Goal: Information Seeking & Learning: Compare options

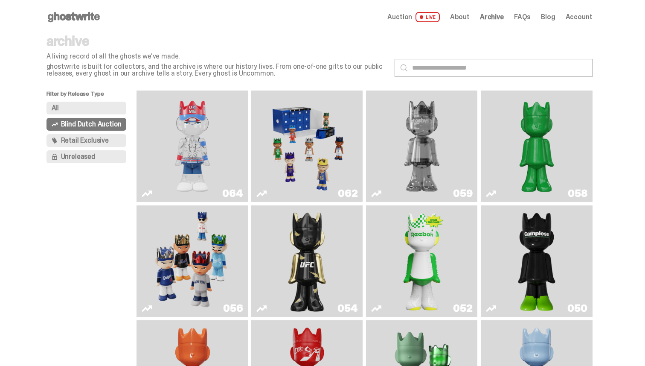
click at [202, 159] on img "You Can't See Me" at bounding box center [193, 146] width 84 height 105
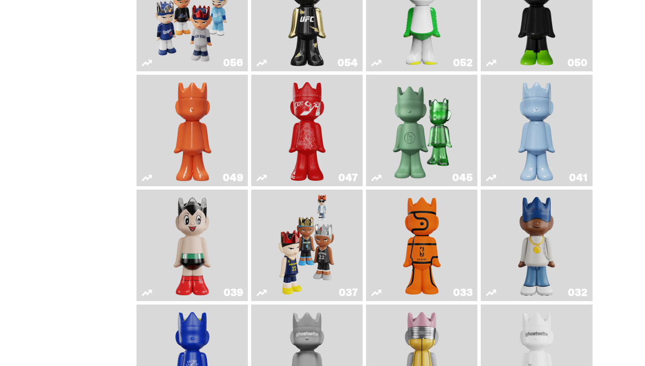
scroll to position [363, 0]
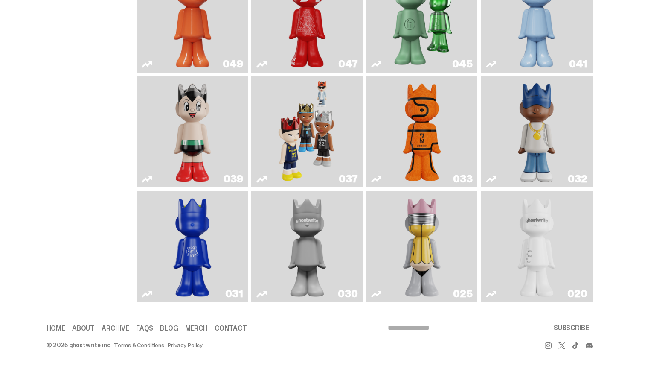
click at [306, 227] on img "One" at bounding box center [307, 246] width 59 height 105
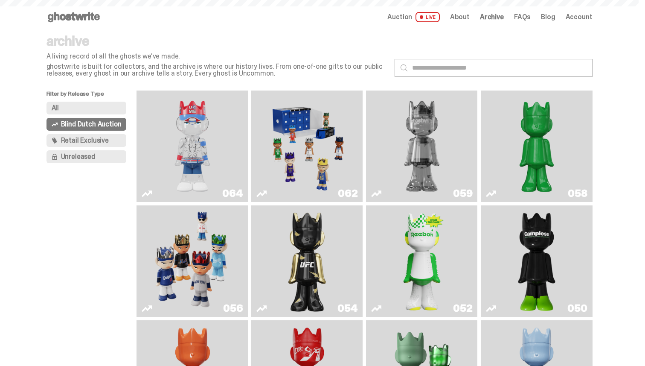
scroll to position [363, 0]
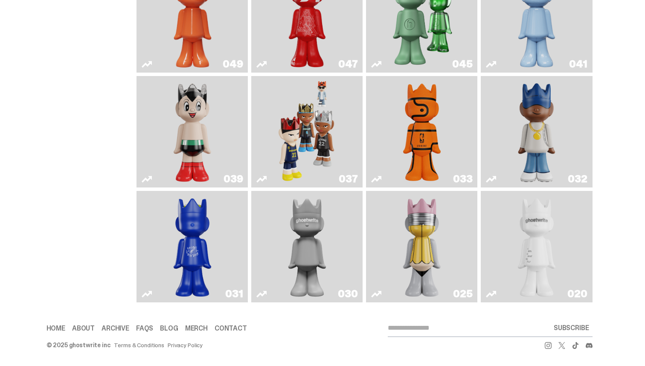
click at [532, 241] on img "ghost" at bounding box center [536, 246] width 59 height 105
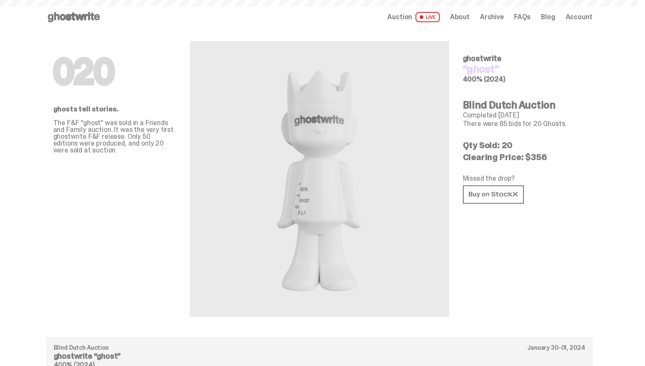
scroll to position [363, 0]
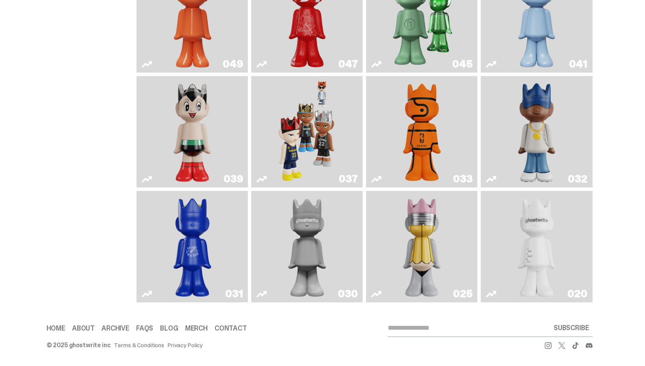
click at [391, 230] on link "025" at bounding box center [421, 246] width 101 height 105
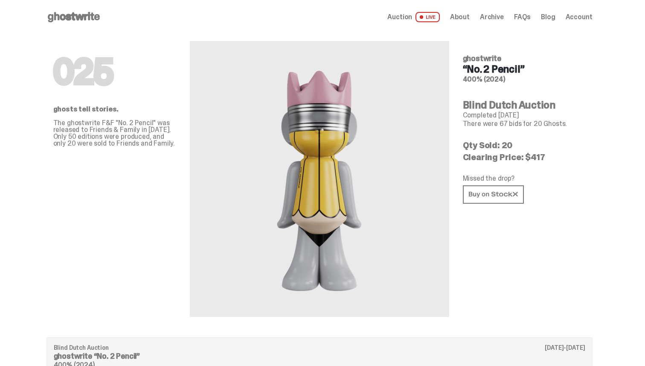
scroll to position [363, 0]
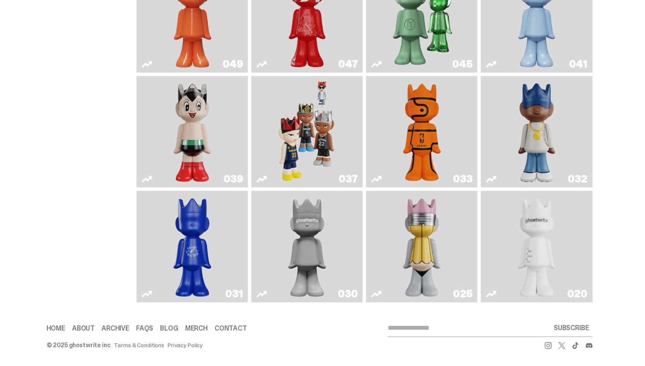
click at [198, 242] on img "Latte" at bounding box center [192, 246] width 59 height 105
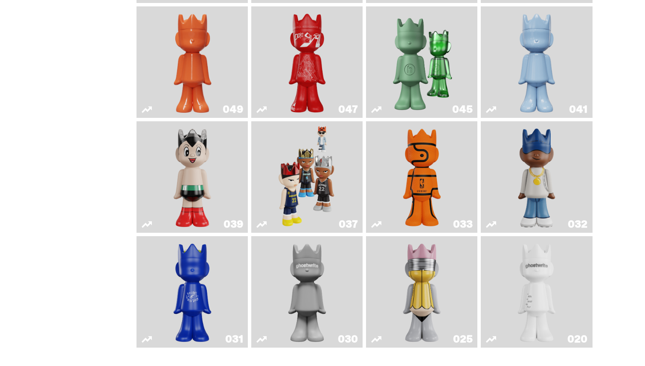
scroll to position [294, 0]
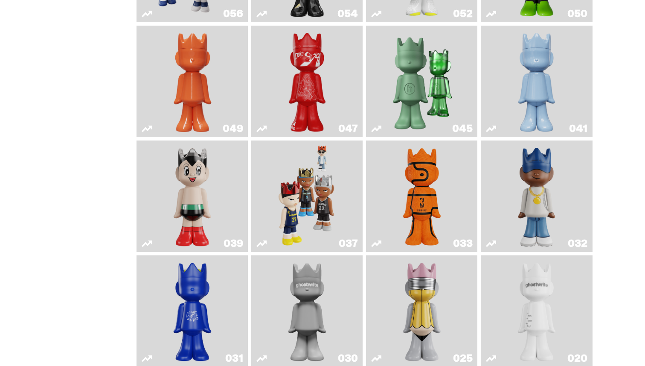
click at [428, 96] on img "Present" at bounding box center [422, 81] width 72 height 105
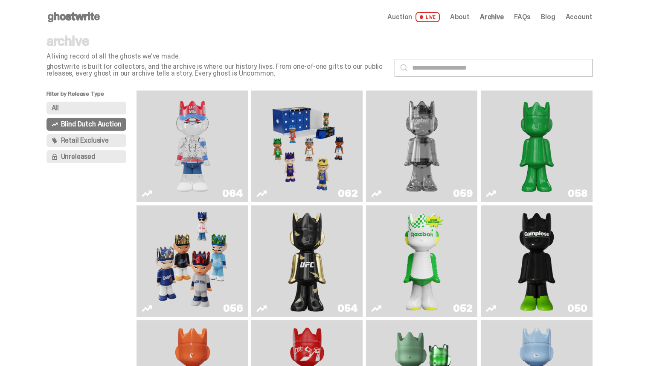
click at [427, 150] on img "Two" at bounding box center [422, 146] width 84 height 105
click at [523, 151] on img "Schrödinger's ghost: Sunday Green" at bounding box center [537, 146] width 84 height 105
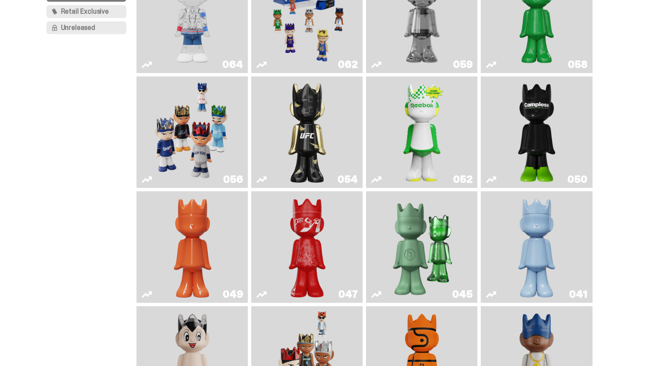
scroll to position [142, 0]
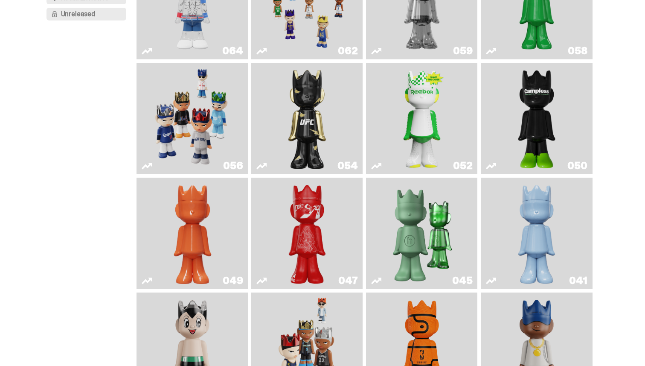
click at [310, 121] on img "Ruby" at bounding box center [307, 118] width 45 height 105
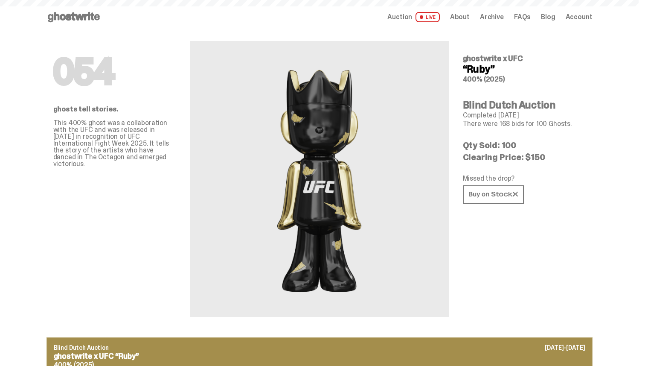
scroll to position [142, 0]
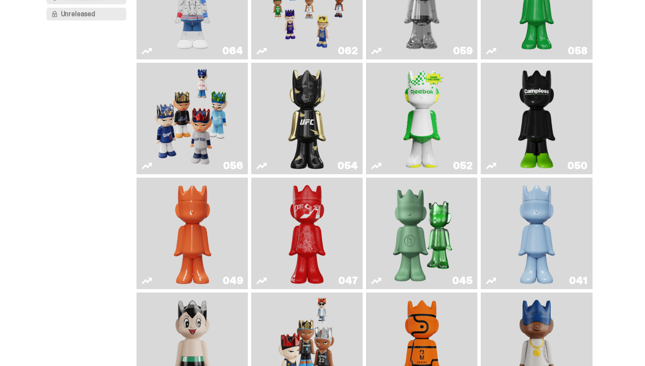
click at [180, 223] on img "Schrödinger's ghost: Orange Vibe" at bounding box center [192, 233] width 45 height 105
